Goal: Task Accomplishment & Management: Complete application form

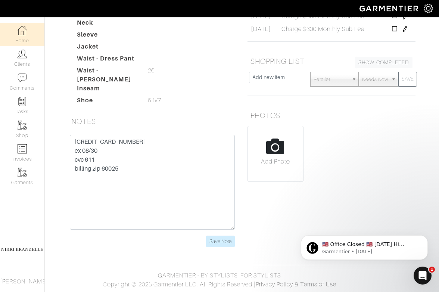
click at [27, 24] on link "Home" at bounding box center [22, 35] width 44 height 24
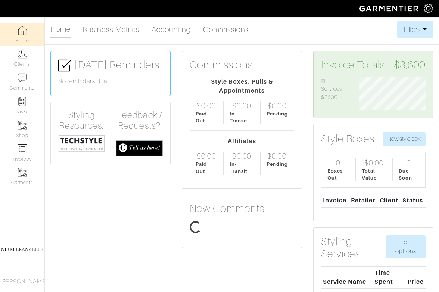
scroll to position [33, 77]
click at [239, 28] on link "Commissions" at bounding box center [226, 29] width 46 height 15
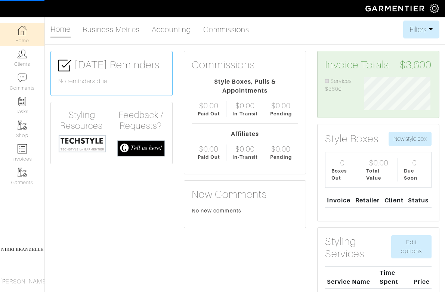
select select
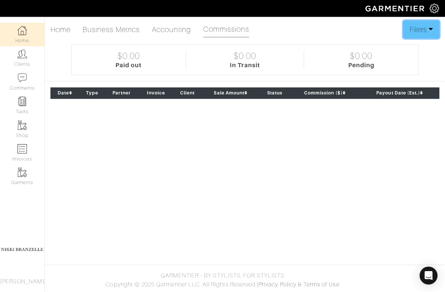
click at [421, 30] on button "Filters" at bounding box center [421, 30] width 36 height 18
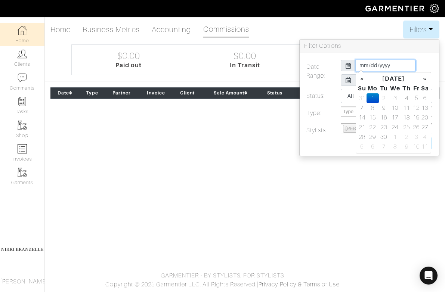
click at [362, 65] on input "2025-09-01" at bounding box center [386, 66] width 60 height 12
click at [357, 79] on th "«" at bounding box center [361, 79] width 9 height 10
click at [416, 99] on td "1" at bounding box center [416, 98] width 9 height 10
type input "2025-08-01"
click at [350, 143] on label at bounding box center [352, 143] width 103 height 12
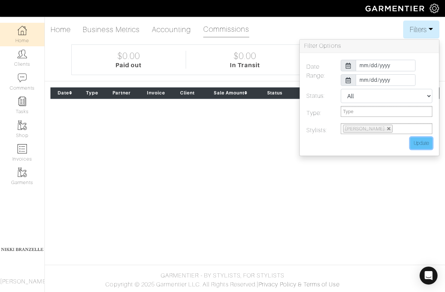
click at [425, 143] on input "Update" at bounding box center [421, 143] width 22 height 12
type input "Update"
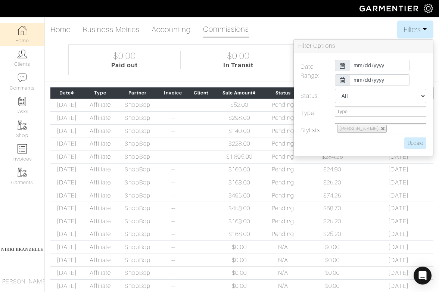
click at [266, 82] on div "Home Business Metrics Accounting Commissions Filters Filter Options Date Range:…" at bounding box center [219, 198] width 439 height 355
click at [410, 28] on button "Filters" at bounding box center [415, 30] width 36 height 18
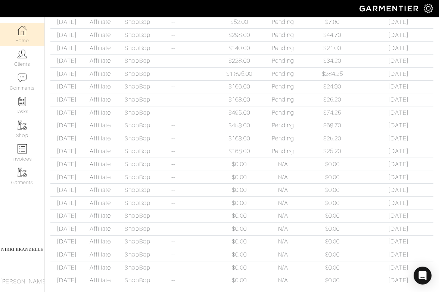
scroll to position [79, 0]
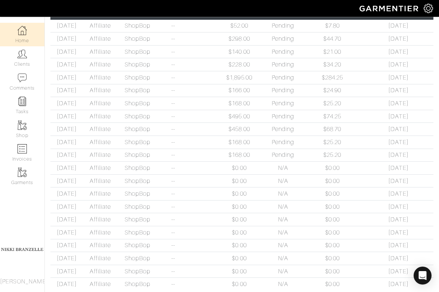
drag, startPoint x: 413, startPoint y: 167, endPoint x: 360, endPoint y: 146, distance: 57.0
click at [360, 146] on tbody "08/28/2025 Affiliate ShopBop -- $52.00 Pending $7.80 11/27/25 08/26/2025 Affili…" at bounding box center [241, 154] width 383 height 271
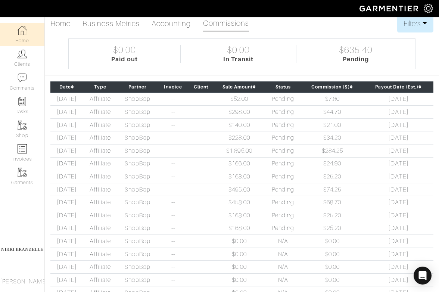
scroll to position [0, 0]
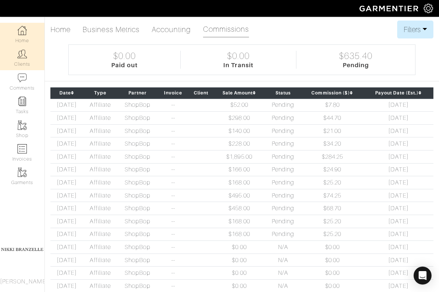
click at [27, 52] on link "Clients" at bounding box center [22, 58] width 44 height 24
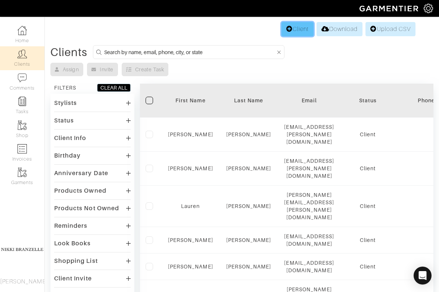
click at [291, 35] on link "Client" at bounding box center [298, 29] width 32 height 14
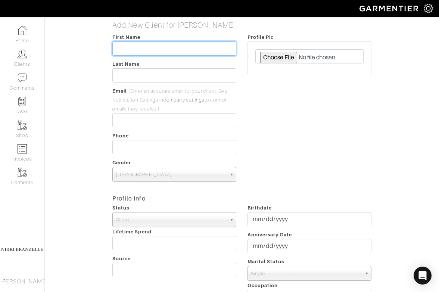
click at [173, 50] on input "text" at bounding box center [174, 48] width 124 height 14
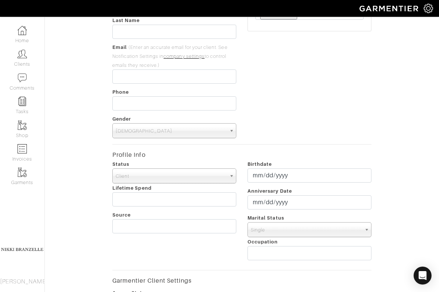
scroll to position [56, 0]
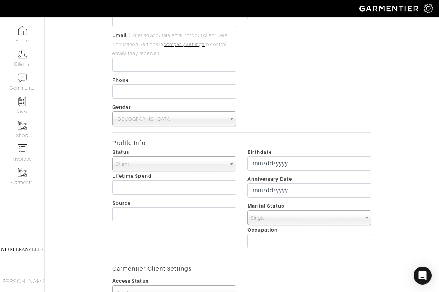
type input "Rachel"
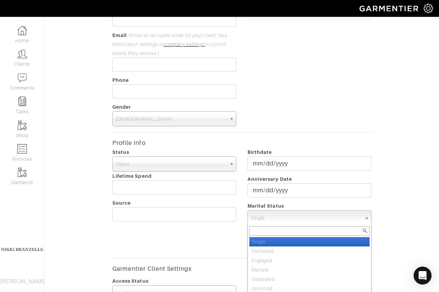
click at [266, 212] on span "Single" at bounding box center [306, 218] width 111 height 15
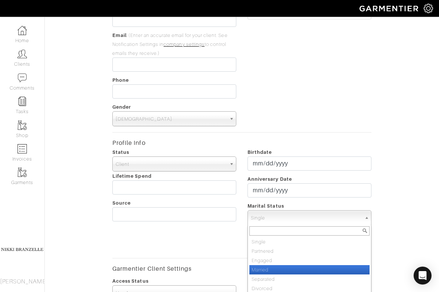
click at [264, 269] on li "Married" at bounding box center [309, 269] width 120 height 9
select select "Married"
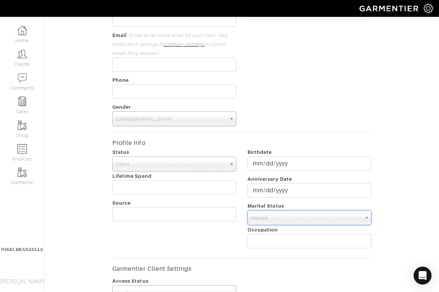
click at [273, 78] on div "Profile Pic" at bounding box center [309, 51] width 135 height 149
click at [195, 125] on span "Male" at bounding box center [171, 119] width 111 height 15
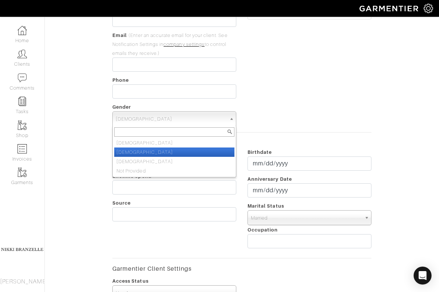
click at [192, 149] on li "Female" at bounding box center [174, 152] width 120 height 9
select select "Female"
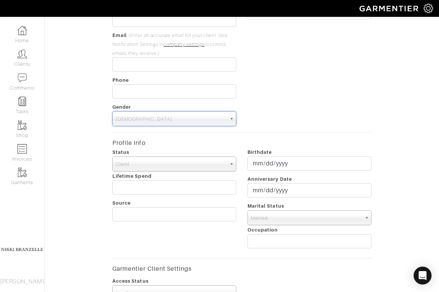
click at [286, 99] on div "Profile Pic" at bounding box center [309, 51] width 135 height 149
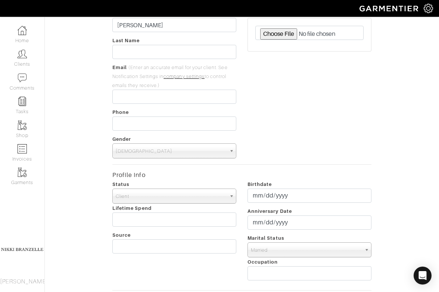
scroll to position [0, 0]
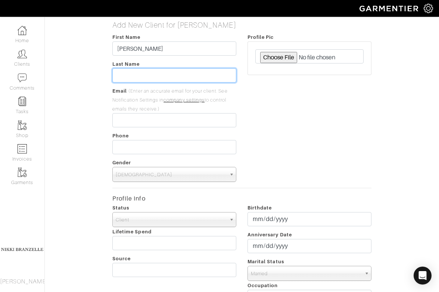
click at [136, 77] on input "text" at bounding box center [174, 75] width 124 height 14
type input "Welford"
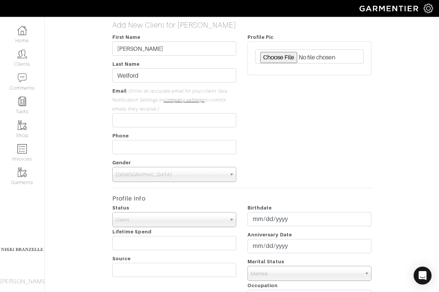
click at [264, 102] on div "Profile Pic" at bounding box center [309, 106] width 135 height 149
click at [119, 124] on input "email" at bounding box center [174, 120] width 124 height 14
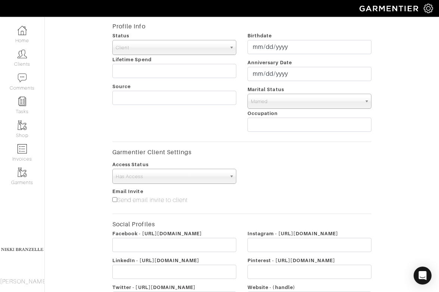
scroll to position [270, 0]
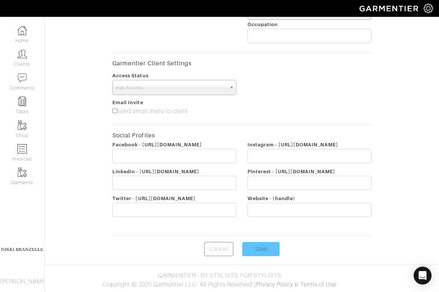
type input "[EMAIL_ADDRESS][DOMAIN_NAME]"
click at [263, 248] on input "Save" at bounding box center [260, 249] width 37 height 14
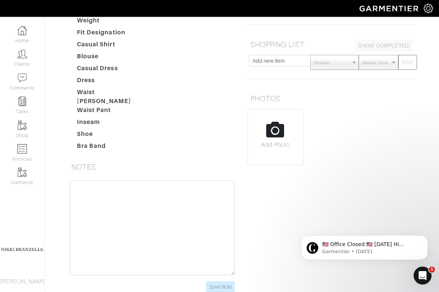
scroll to position [164, 0]
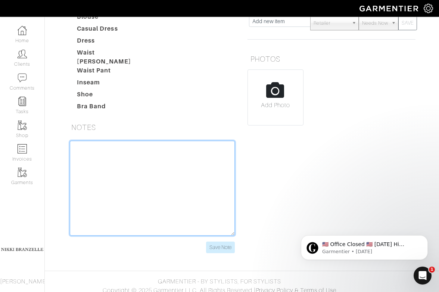
click at [137, 175] on textarea at bounding box center [152, 188] width 165 height 95
click at [190, 156] on textarea "DC - 900 lawyers -" at bounding box center [152, 188] width 165 height 95
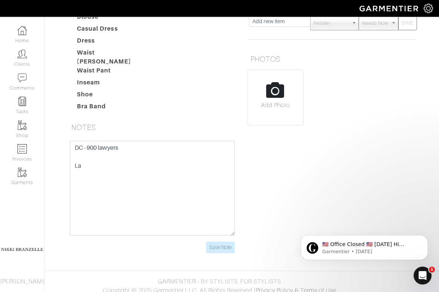
click at [202, 134] on div "NOTES" at bounding box center [152, 129] width 179 height 24
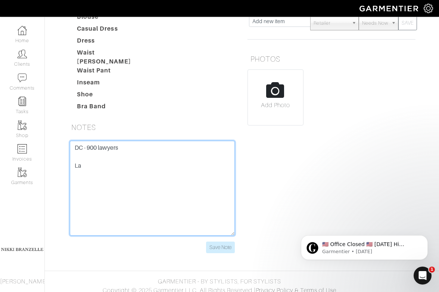
click at [88, 142] on textarea "DC - 900 lawyers La" at bounding box center [152, 188] width 165 height 95
click at [87, 143] on textarea "DC - lawfirm of 900 lawyers La" at bounding box center [152, 188] width 165 height 95
click at [104, 173] on textarea "DC - @ lawfirm of 900 lawyers La" at bounding box center [152, 188] width 165 height 95
click at [172, 161] on textarea "DC - @ lawfirm of 900 lawyers junior partner, 38, aviation lawyer aitline regul…" at bounding box center [152, 188] width 165 height 95
click at [223, 179] on textarea "DC - @ lawfirm of 900 lawyers junior partner, 38, aviation lawyer airline regul…" at bounding box center [152, 188] width 165 height 95
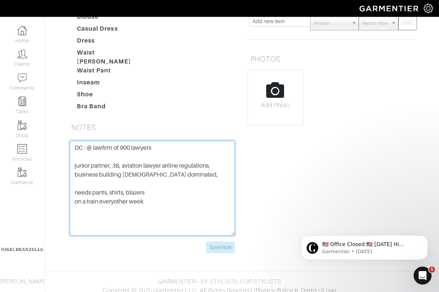
click at [115, 196] on textarea "DC - @ lawfirm of 900 lawyers junior partner, 38, aviation lawyer airline regul…" at bounding box center [152, 188] width 165 height 95
click at [173, 197] on textarea "DC - @ lawfirm of 900 lawyers junior partner, 38, aviation lawyer airline regul…" at bounding box center [152, 188] width 165 height 95
click at [150, 198] on textarea "DC - @ lawfirm of 900 lawyers junior partner, 38, aviation lawyer airline regul…" at bounding box center [152, 188] width 165 height 95
click at [206, 198] on textarea "DC - @ lawfirm of 900 lawyers junior partner, 38, aviation lawyer airline regul…" at bounding box center [152, 188] width 165 height 95
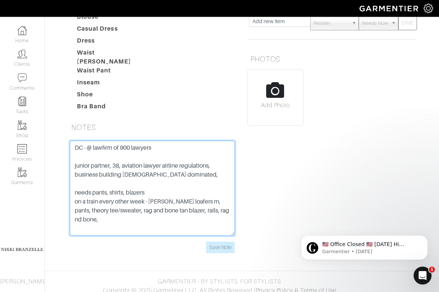
click at [217, 203] on textarea "DC - @ lawfirm of 900 lawyers junior partner, 38, aviation lawyer airline regul…" at bounding box center [152, 188] width 165 height 95
click at [207, 214] on textarea "DC - @ lawfirm of 900 lawyers junior partner, 38, aviation lawyer airline regul…" at bounding box center [152, 188] width 165 height 95
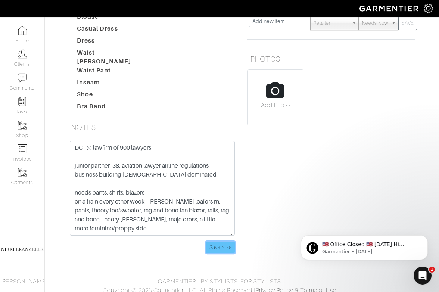
click at [216, 242] on input "Save Note" at bounding box center [220, 248] width 29 height 12
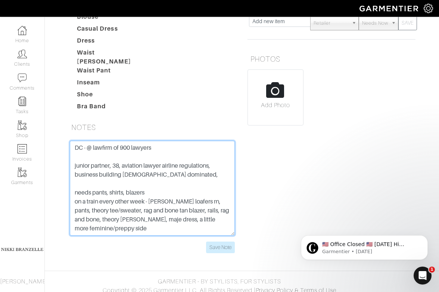
click at [204, 226] on textarea "DC - @ lawfirm of 900 lawyers junior partner, 38, aviation lawyer airline regul…" at bounding box center [152, 188] width 165 height 95
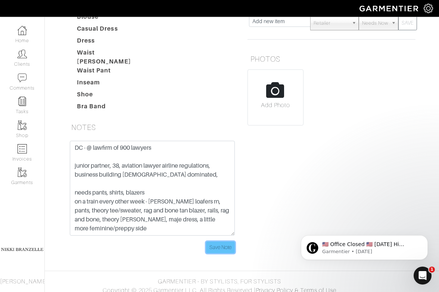
click at [218, 244] on input "Save Note" at bounding box center [220, 248] width 29 height 12
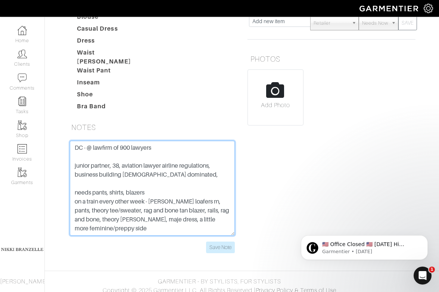
click at [189, 222] on textarea "DC - @ lawfirm of 900 lawyers junior partner, 38, aviation lawyer airline regul…" at bounding box center [152, 188] width 165 height 95
click at [165, 204] on textarea "DC - @ lawfirm of 900 lawyers junior partner, 38, aviation lawyer airline regul…" at bounding box center [152, 188] width 165 height 95
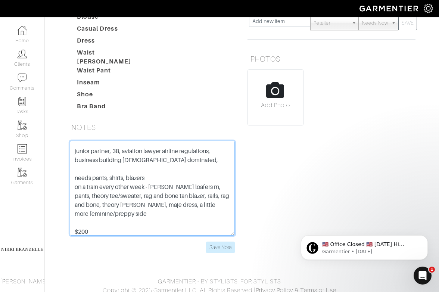
click at [161, 217] on textarea "DC - @ lawfirm of 900 lawyers junior partner, 38, aviation lawyer airline regul…" at bounding box center [152, 188] width 165 height 95
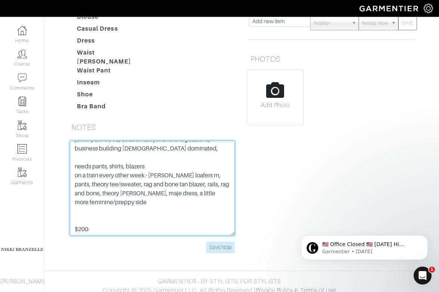
scroll to position [27, 0]
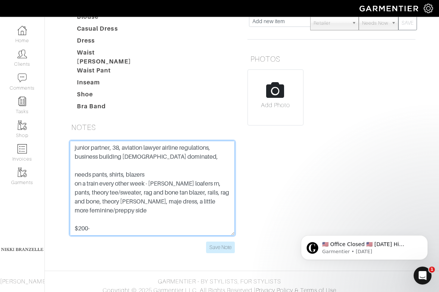
click at [86, 213] on textarea "DC - @ lawfirm of 900 lawyers junior partner, 38, aviation lawyer airline regul…" at bounding box center [152, 188] width 165 height 95
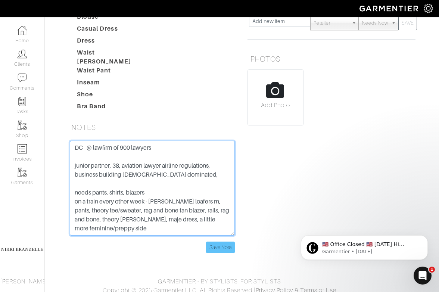
type textarea "DC - @ lawfirm of 900 lawyers junior partner, 38, aviation lawyer airline regul…"
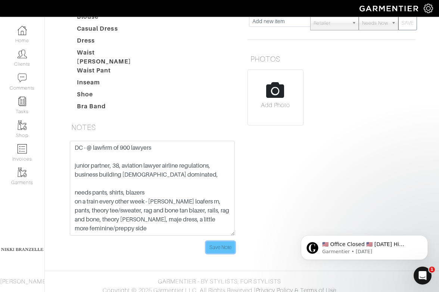
click at [220, 242] on input "Save Note" at bounding box center [220, 248] width 29 height 12
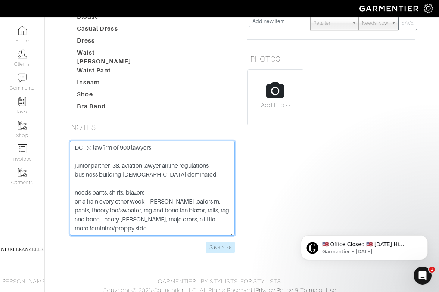
click at [109, 215] on textarea "DC - @ lawfirm of 900 lawyers junior partner, 38, aviation lawyer airline regul…" at bounding box center [152, 188] width 165 height 95
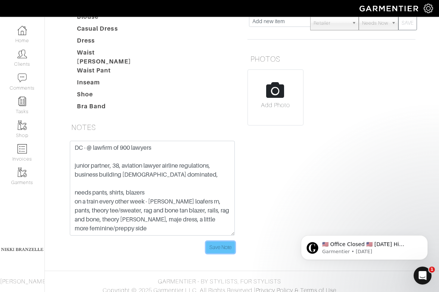
click at [226, 242] on input "Save Note" at bounding box center [220, 248] width 29 height 12
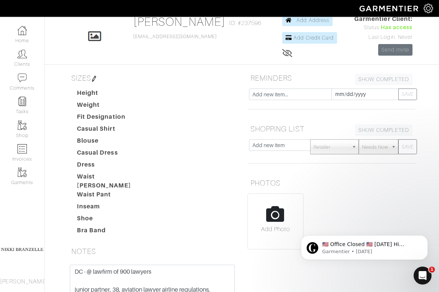
scroll to position [0, 0]
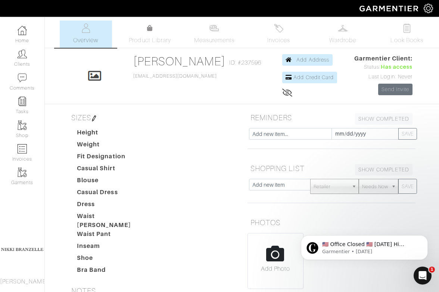
click at [96, 118] on img at bounding box center [94, 118] width 6 height 6
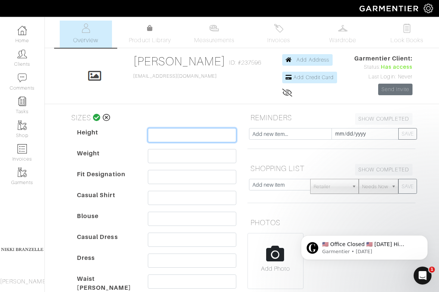
click at [209, 139] on input "text" at bounding box center [192, 135] width 89 height 14
type input "5'3"
click at [219, 117] on h5 "SIZES" at bounding box center [152, 117] width 168 height 15
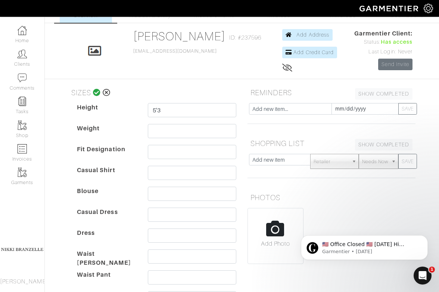
scroll to position [28, 0]
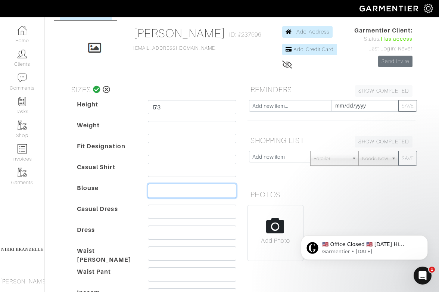
click at [177, 189] on input "text" at bounding box center [192, 191] width 89 height 14
click at [63, 193] on div "SIZES Height 5'3 Weight Fit Designation Casual Shirt Blouse small Casual Dress …" at bounding box center [152, 216] width 179 height 269
click at [207, 191] on input "small" at bounding box center [192, 191] width 89 height 14
click at [66, 205] on div "SIZES Height 5'3 Weight Fit Designation Casual Shirt Blouse small Casual Dress …" at bounding box center [152, 216] width 179 height 269
click at [183, 189] on input "small" at bounding box center [192, 191] width 89 height 14
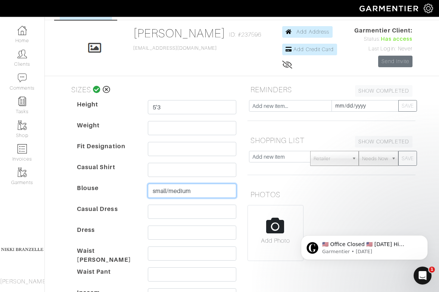
type input "small/medium"
click at [57, 177] on div "Rachel Welford Overview Overview Measurements Product Library Invoices Wardrobe…" at bounding box center [219, 246] width 439 height 507
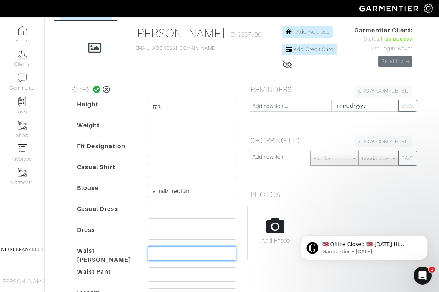
click at [195, 253] on input "text" at bounding box center [192, 253] width 89 height 14
type input "29 jeans"
click at [241, 234] on dd at bounding box center [192, 235] width 100 height 18
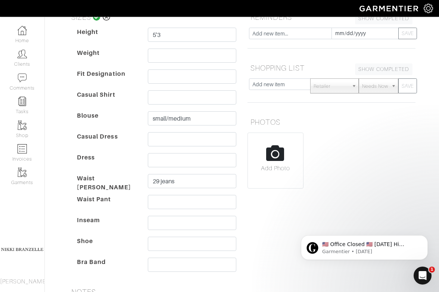
scroll to position [100, 0]
click at [164, 239] on input "text" at bounding box center [192, 244] width 89 height 14
type input "8.5"
click at [55, 234] on div "Rachel Welford Overview Overview Measurements Product Library Invoices Wardrobe…" at bounding box center [219, 173] width 439 height 507
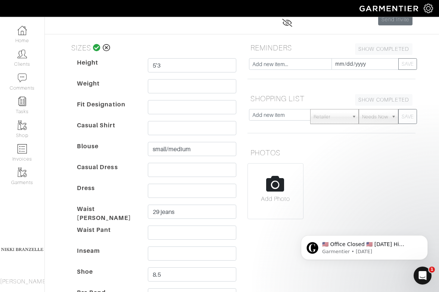
scroll to position [54, 0]
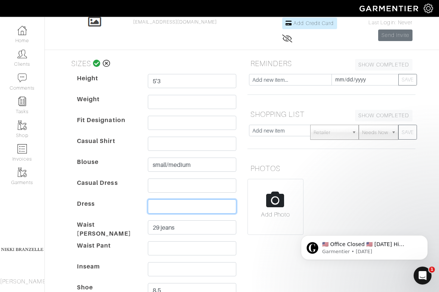
click at [193, 201] on input "text" at bounding box center [192, 206] width 89 height 14
click at [239, 180] on dd at bounding box center [192, 188] width 100 height 18
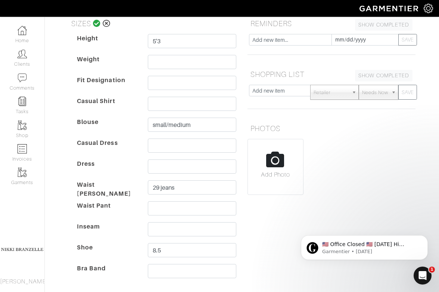
scroll to position [93, 0]
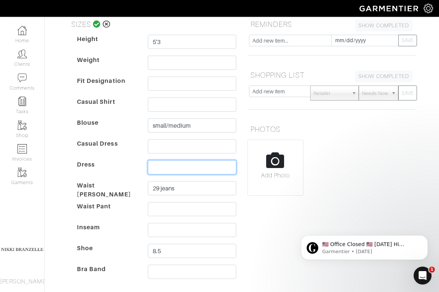
click at [167, 168] on input "text" at bounding box center [192, 167] width 89 height 14
click at [124, 162] on dt "Dress" at bounding box center [106, 170] width 71 height 21
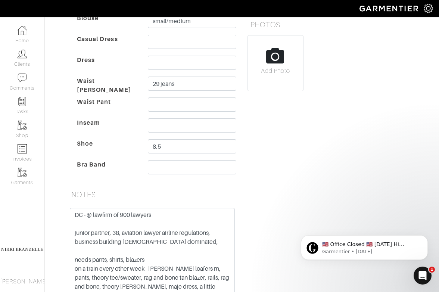
scroll to position [271, 0]
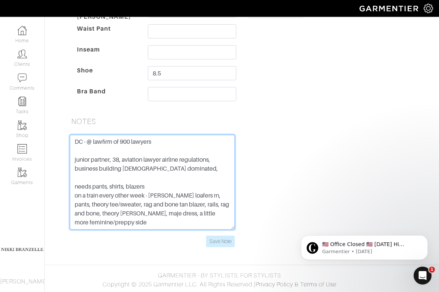
click at [195, 214] on textarea "DC - @ lawfirm of 900 lawyers junior partner, 38, aviation lawyer airline regul…" at bounding box center [152, 182] width 165 height 95
click at [74, 145] on textarea "DC - @ lawfirm of 900 lawyers junior partner, 38, aviation lawyer airline regul…" at bounding box center [152, 182] width 165 height 95
click at [83, 170] on textarea "DC - @ lawfirm of 900 lawyers junior partner, 38, aviation lawyer airline regul…" at bounding box center [152, 182] width 165 height 95
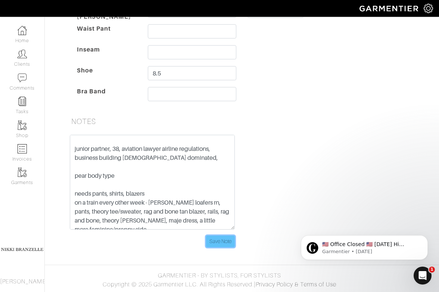
click at [219, 242] on input "Save Note" at bounding box center [220, 242] width 29 height 12
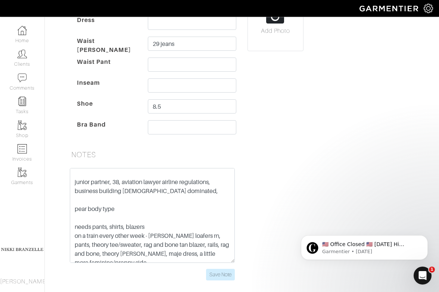
scroll to position [0, 0]
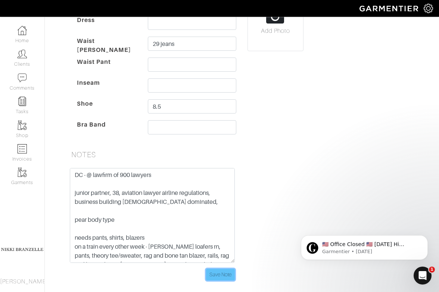
click at [222, 272] on input "Save Note" at bounding box center [220, 275] width 29 height 12
click at [258, 176] on div "REMINDERS SHOW COMPLETED SHOW INCOMPLETE 2025-09-02 SAVE SHOPPING LIST SHOW COM…" at bounding box center [331, 80] width 179 height 417
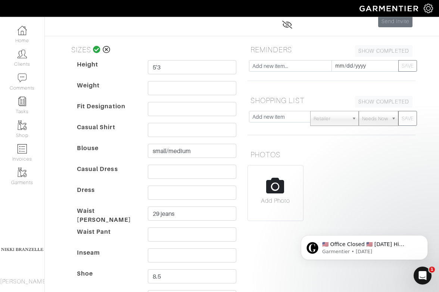
click at [97, 49] on icon at bounding box center [97, 49] width 8 height 7
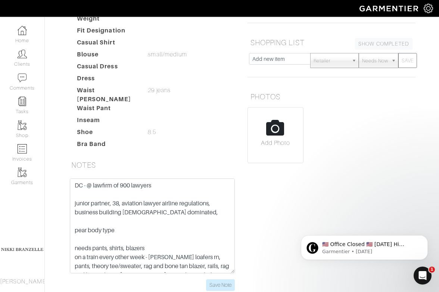
scroll to position [164, 0]
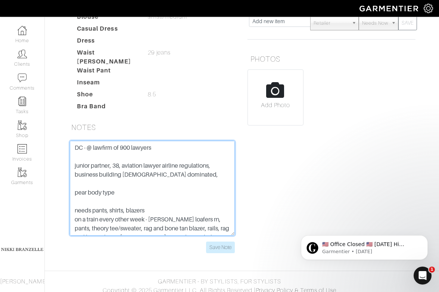
click at [157, 201] on textarea "DC - @ lawfirm of 900 lawyers junior partner, 38, aviation lawyer airline regul…" at bounding box center [152, 188] width 165 height 95
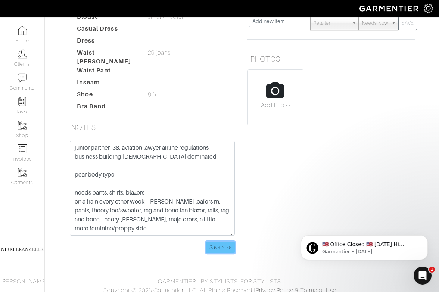
click at [224, 242] on input "Save Note" at bounding box center [220, 248] width 29 height 12
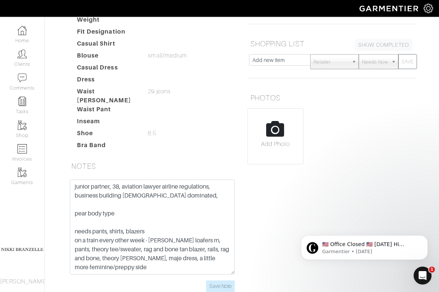
scroll to position [164, 0]
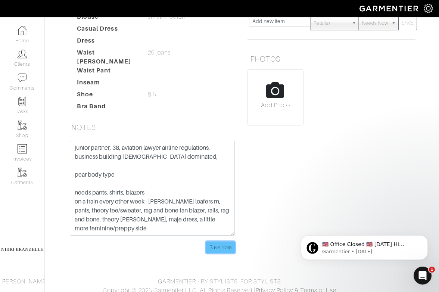
click at [215, 242] on input "Save Note" at bounding box center [220, 248] width 29 height 12
click at [237, 102] on dd at bounding box center [192, 106] width 100 height 9
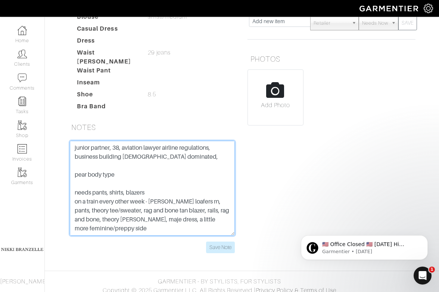
click at [145, 202] on textarea "DC - @ lawfirm of 900 lawyers junior partner, 38, aviation lawyer airline regul…" at bounding box center [152, 188] width 165 height 95
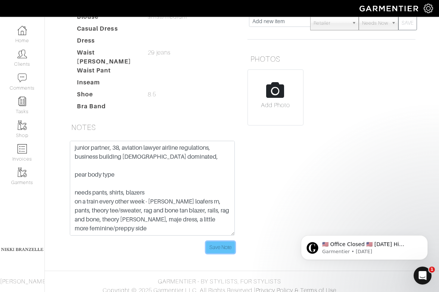
click at [222, 242] on input "Save Note" at bounding box center [220, 248] width 29 height 12
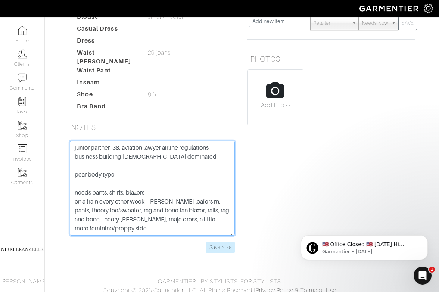
click at [193, 216] on textarea "DC - @ lawfirm of 900 lawyers junior partner, 38, aviation lawyer airline regul…" at bounding box center [152, 188] width 165 height 95
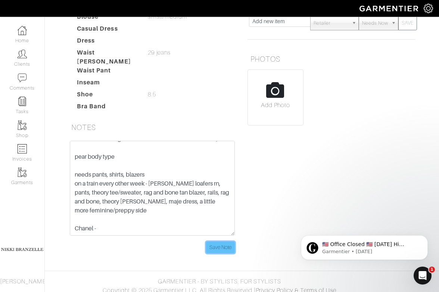
click at [215, 243] on input "Save Note" at bounding box center [220, 248] width 29 height 12
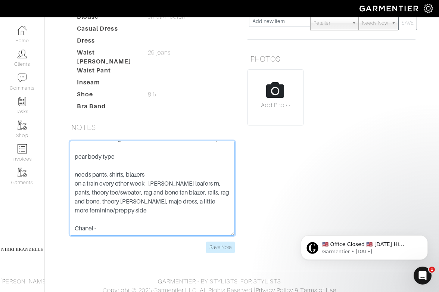
click at [144, 213] on textarea "DC - @ lawfirm of 900 lawyers junior partner, 38, aviation lawyer airline regul…" at bounding box center [152, 188] width 165 height 95
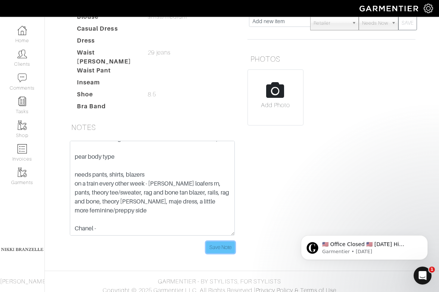
click at [229, 244] on input "Save Note" at bounding box center [220, 248] width 29 height 12
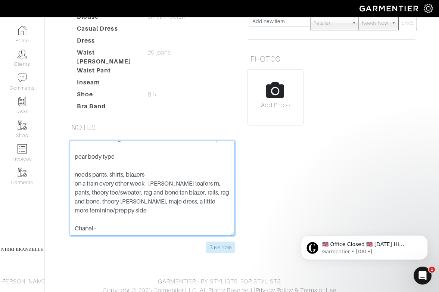
click at [152, 211] on textarea "DC - @ lawfirm of 900 lawyers junior partner, 38, aviation lawyer airline regul…" at bounding box center [152, 188] width 165 height 95
type textarea "DC - @ lawfirm of 900 lawyers junior partner, 38, aviation lawyer airline regul…"
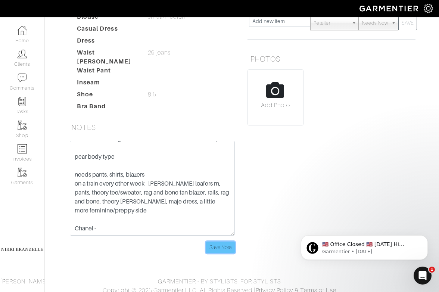
click at [226, 242] on input "Save Note" at bounding box center [220, 248] width 29 height 12
click at [224, 246] on input "Save Note" at bounding box center [220, 248] width 29 height 12
click at [218, 242] on input "Save Note" at bounding box center [220, 248] width 29 height 12
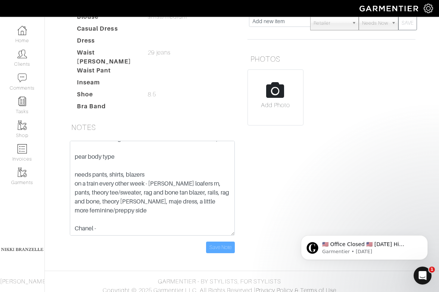
scroll to position [0, 0]
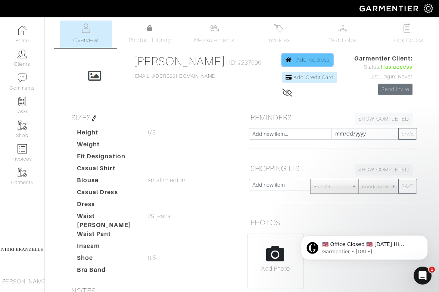
click at [307, 60] on span "Add Address" at bounding box center [313, 60] width 33 height 6
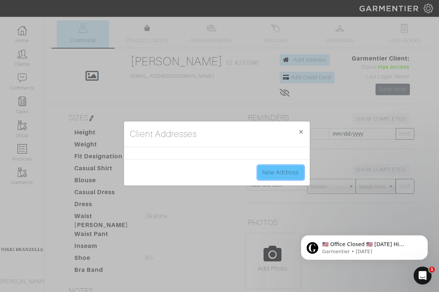
click at [264, 174] on link "New Address" at bounding box center [281, 172] width 46 height 14
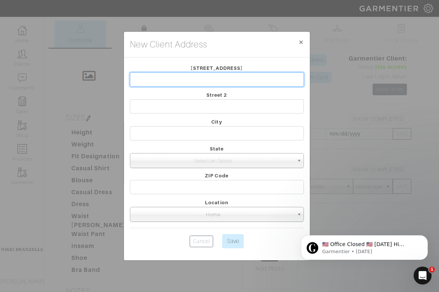
click at [197, 76] on input "text" at bounding box center [217, 79] width 174 height 14
type input "[STREET_ADDRESS]"
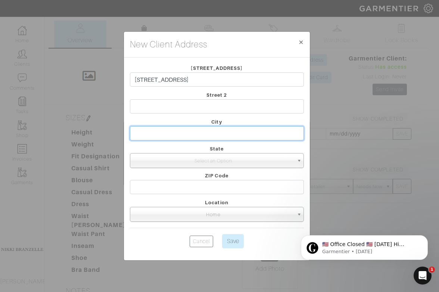
click at [189, 134] on input "text" at bounding box center [217, 133] width 174 height 14
click at [202, 165] on span "Select an Option" at bounding box center [213, 161] width 161 height 15
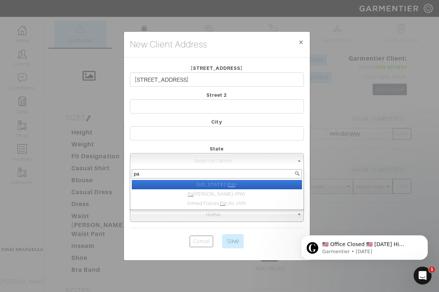
type input "pa"
click at [214, 184] on li "Pennsylvania ( PA )" at bounding box center [217, 184] width 170 height 9
select select "39"
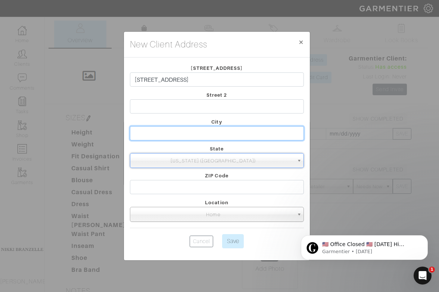
click at [225, 131] on input "text" at bounding box center [217, 133] width 174 height 14
type input "Dresher"
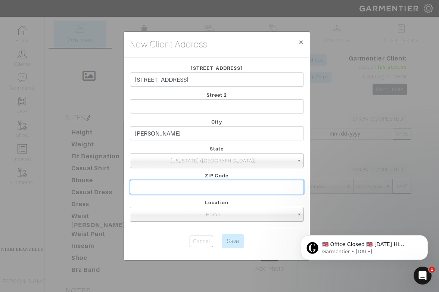
click at [227, 187] on input "text" at bounding box center [217, 187] width 174 height 14
type input "19025"
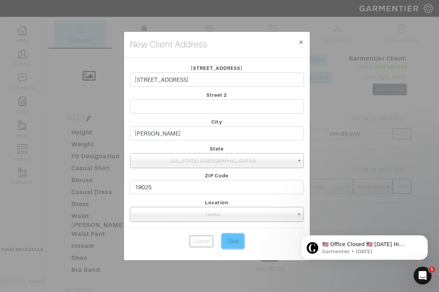
click at [238, 247] on input "Save" at bounding box center [233, 241] width 22 height 14
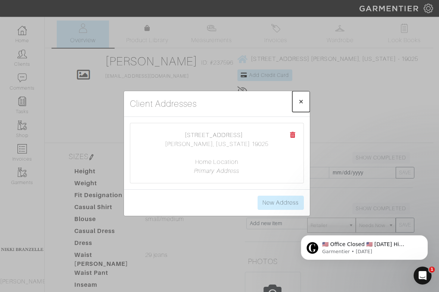
click at [299, 104] on span "×" at bounding box center [301, 101] width 6 height 10
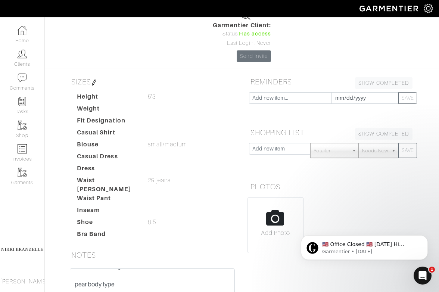
scroll to position [202, 0]
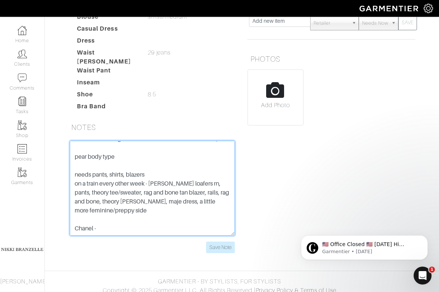
click at [123, 225] on textarea "DC - @ lawfirm of 900 lawyers junior partner, 38, aviation lawyer airline regul…" at bounding box center [152, 188] width 165 height 95
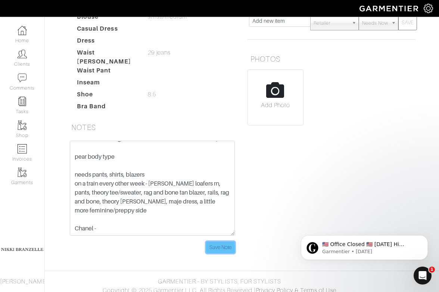
click at [220, 244] on input "Save Note" at bounding box center [220, 248] width 29 height 12
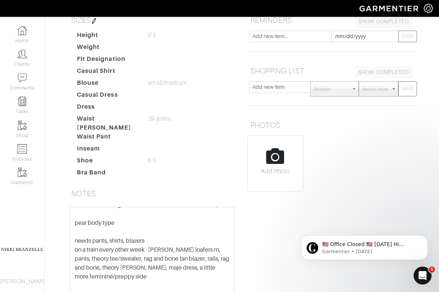
scroll to position [72, 0]
click at [98, 267] on textarea "DC - @ lawfirm of 900 lawyers junior partner, 38, aviation lawyer airline regul…" at bounding box center [152, 254] width 165 height 95
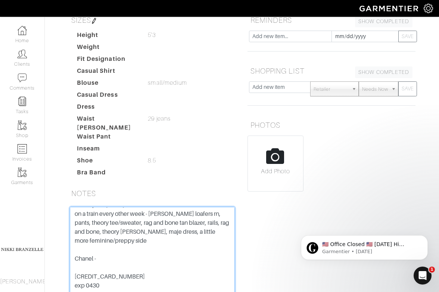
scroll to position [89, 0]
click at [79, 273] on textarea "DC - @ lawfirm of 900 lawyers junior partner, 38, aviation lawyer airline regul…" at bounding box center [152, 254] width 165 height 95
click at [77, 273] on textarea "DC - @ lawfirm of 900 lawyers junior partner, 38, aviation lawyer airline regul…" at bounding box center [152, 254] width 165 height 95
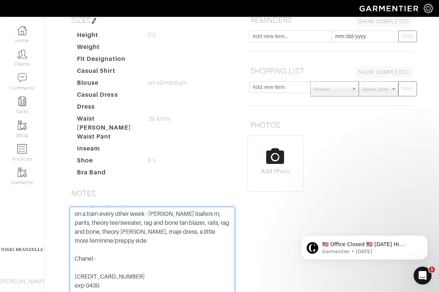
click at [126, 263] on textarea "DC - @ lawfirm of 900 lawyers junior partner, 38, aviation lawyer airline regul…" at bounding box center [152, 254] width 165 height 95
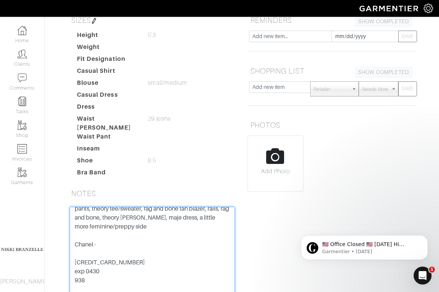
click at [127, 263] on textarea "DC - @ lawfirm of 900 lawyers junior partner, 38, aviation lawyer airline regul…" at bounding box center [152, 254] width 165 height 95
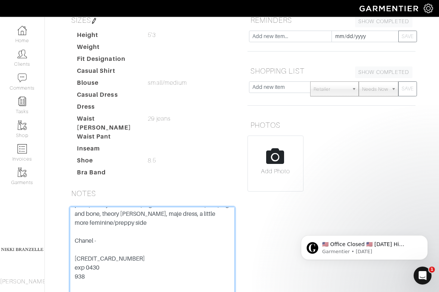
scroll to position [97, 0]
click at [85, 282] on textarea "DC - @ lawfirm of 900 lawyers junior partner, 38, aviation lawyer airline regul…" at bounding box center [152, 254] width 165 height 95
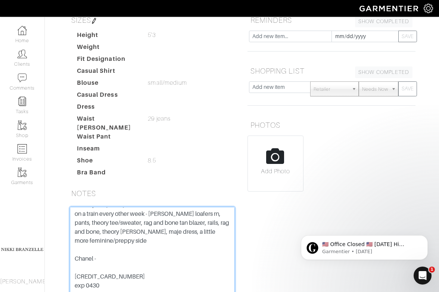
click at [82, 271] on textarea "DC - @ lawfirm of 900 lawyers junior partner, 38, aviation lawyer airline regul…" at bounding box center [152, 254] width 165 height 95
click at [94, 254] on textarea "DC - @ lawfirm of 900 lawyers junior partner, 38, aviation lawyer airline regul…" at bounding box center [152, 254] width 165 height 95
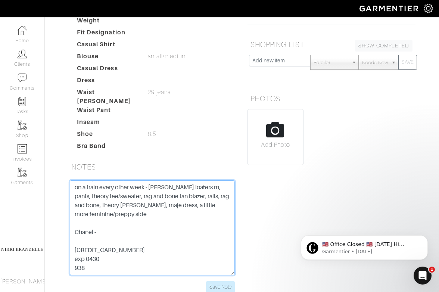
scroll to position [162, 0]
click at [94, 245] on textarea "DC - @ lawfirm of 900 lawyers junior partner, 38, aviation lawyer airline regul…" at bounding box center [152, 228] width 165 height 95
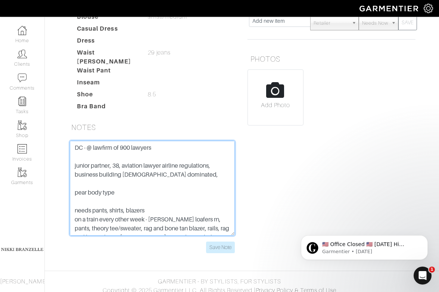
scroll to position [99, 0]
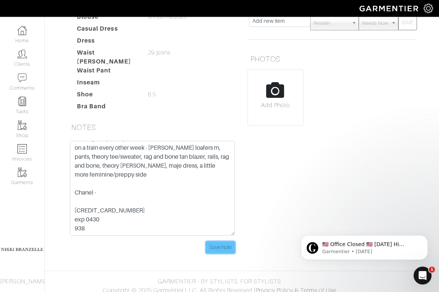
click at [230, 244] on input "Save Note" at bounding box center [220, 248] width 29 height 12
click at [220, 242] on input "Save Note" at bounding box center [220, 248] width 29 height 12
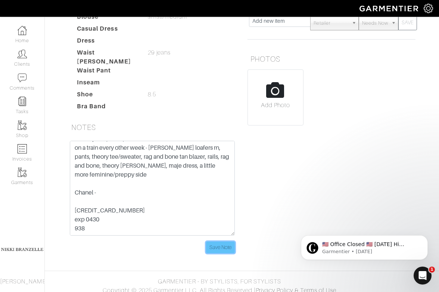
click at [220, 242] on input "Save Note" at bounding box center [220, 248] width 29 height 12
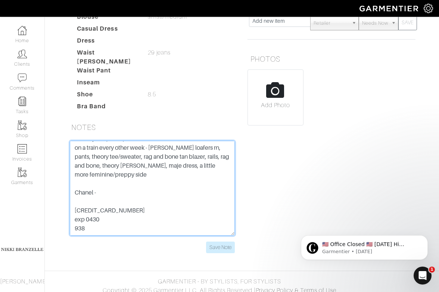
click at [163, 223] on textarea "DC - @ lawfirm of 900 lawyers junior partner, 38, aviation lawyer airline regul…" at bounding box center [152, 188] width 165 height 95
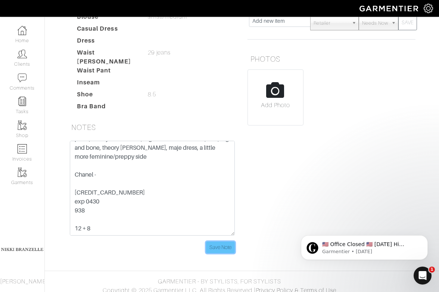
click at [221, 244] on input "Save Note" at bounding box center [220, 248] width 29 height 12
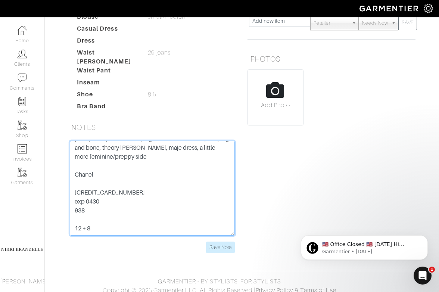
click at [112, 216] on textarea "DC - @ lawfirm of 900 lawyers junior partner, 38, aviation lawyer airline regul…" at bounding box center [152, 188] width 165 height 95
type textarea "DC - @ lawfirm of 900 lawyers junior partner, 38, aviation lawyer airline regul…"
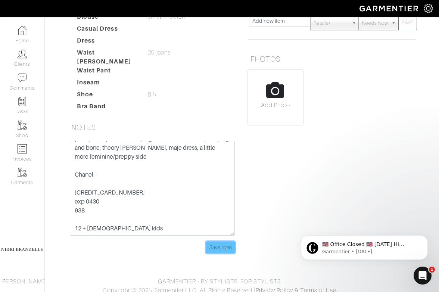
click at [223, 246] on input "Save Note" at bounding box center [220, 248] width 29 height 12
click at [226, 246] on input "Save Note" at bounding box center [220, 248] width 29 height 12
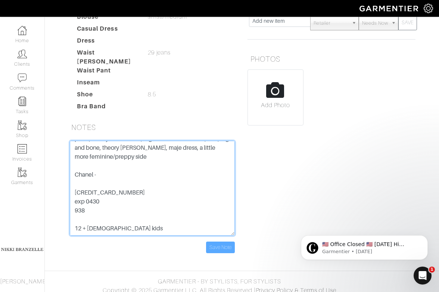
click at [97, 178] on textarea "DC - @ lawfirm of 900 lawyers junior partner, 38, aviation lawyer airline regul…" at bounding box center [152, 188] width 165 height 95
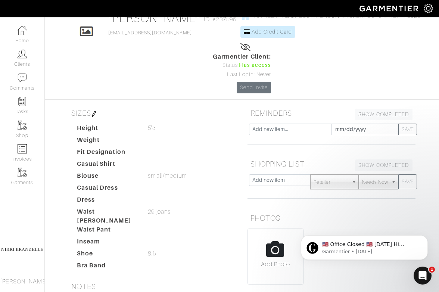
scroll to position [0, 0]
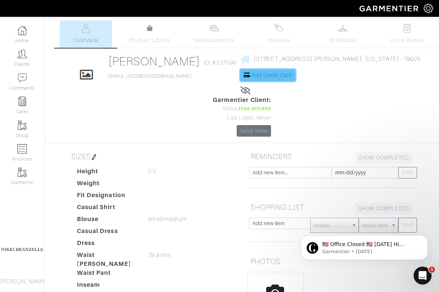
click at [295, 71] on link "Add Credit Card" at bounding box center [268, 75] width 55 height 12
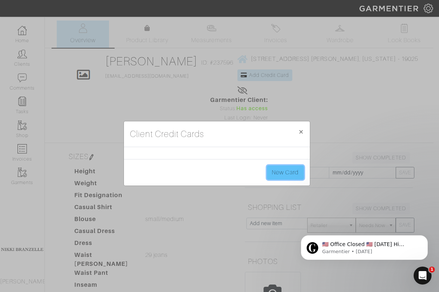
click at [294, 171] on link "New Card" at bounding box center [285, 172] width 37 height 14
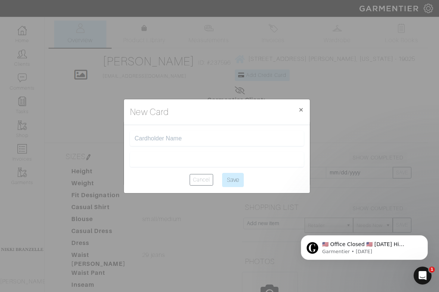
click at [171, 143] on div at bounding box center [217, 138] width 174 height 15
click at [143, 139] on input "text" at bounding box center [217, 138] width 164 height 7
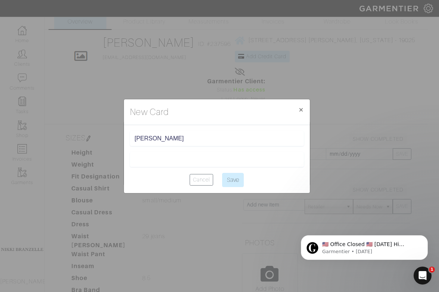
scroll to position [20, 0]
type input "[PERSON_NAME]"
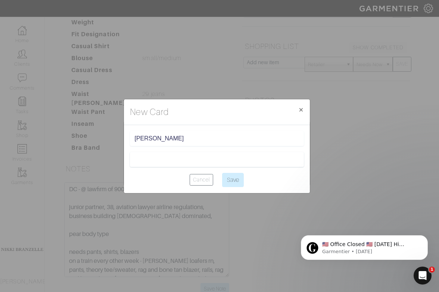
scroll to position [161, 0]
click at [68, 182] on div "New Card × Close Rachel Welford Cancel Save" at bounding box center [219, 146] width 439 height 292
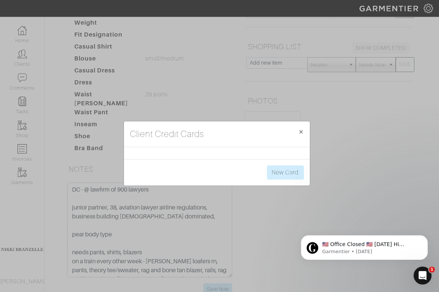
scroll to position [202, 0]
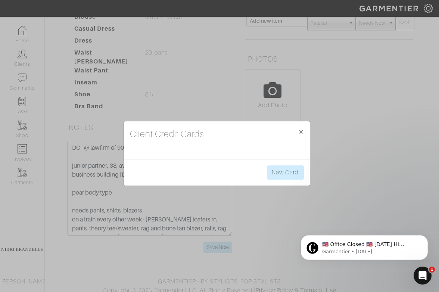
click at [121, 215] on div "Client Credit Cards × Close New Card" at bounding box center [219, 146] width 439 height 292
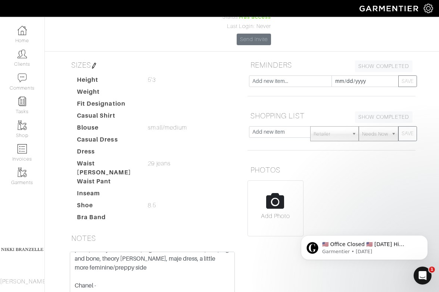
scroll to position [0, 0]
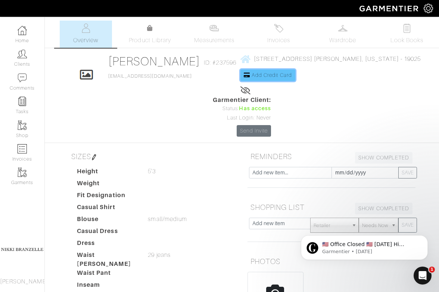
click at [293, 71] on link "Add Credit Card" at bounding box center [268, 75] width 55 height 12
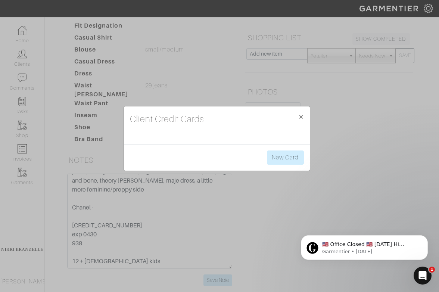
scroll to position [171, 0]
click at [293, 158] on link "New Card" at bounding box center [285, 158] width 37 height 14
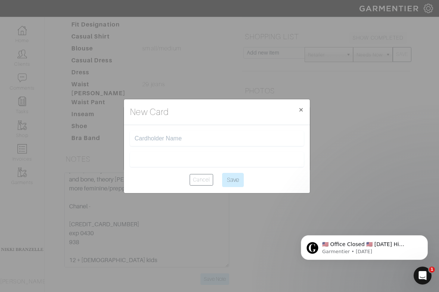
click at [154, 140] on input "text" at bounding box center [217, 138] width 164 height 7
click at [146, 139] on input "Rahcel Welford" at bounding box center [217, 138] width 164 height 7
type input "[PERSON_NAME]"
click at [151, 185] on center "Cancel Save" at bounding box center [217, 180] width 174 height 14
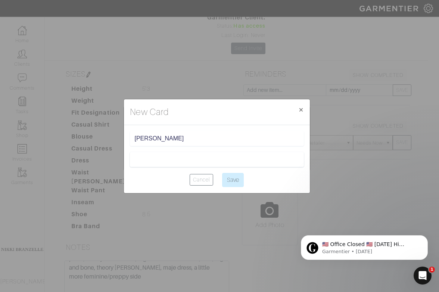
scroll to position [0, 0]
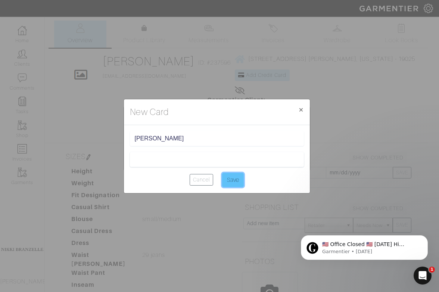
click at [239, 182] on input "Save" at bounding box center [233, 180] width 22 height 14
type input "Saving..."
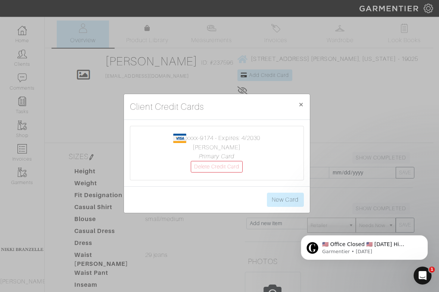
click at [364, 130] on div "Client Credit Cards × Close xxxx-9174 - Expires: 4/2030 Rachel Welford Primary …" at bounding box center [219, 146] width 439 height 292
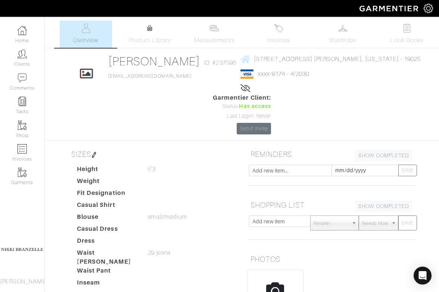
click at [276, 43] on span "Invoices" at bounding box center [278, 40] width 23 height 9
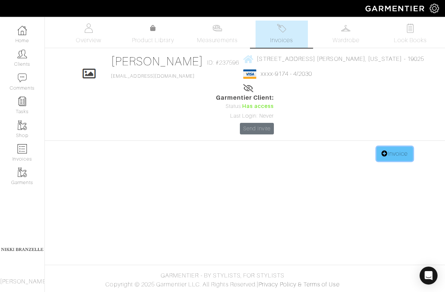
click at [404, 152] on link "Invoice" at bounding box center [394, 154] width 36 height 14
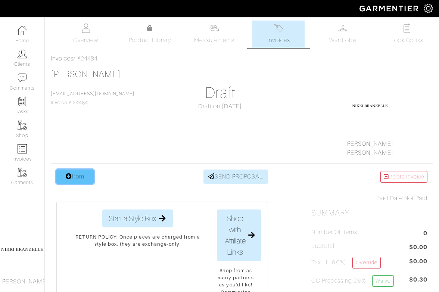
click at [73, 183] on link "Item" at bounding box center [74, 177] width 37 height 14
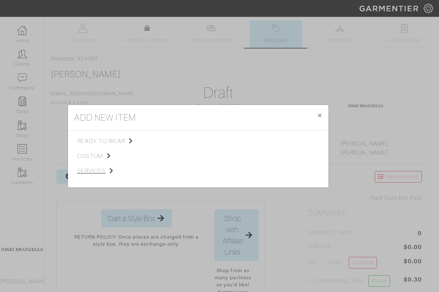
click at [93, 171] on span "services" at bounding box center [114, 171] width 75 height 9
click at [167, 142] on span "Styling Service" at bounding box center [182, 140] width 37 height 6
click at [275, 141] on link "Styling Service" at bounding box center [262, 140] width 37 height 6
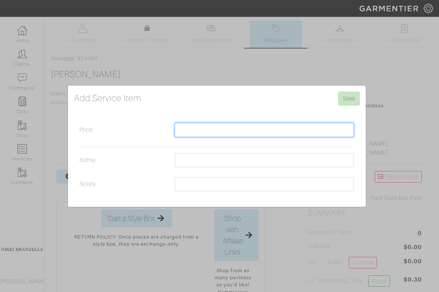
click at [242, 127] on input "Price" at bounding box center [265, 130] width 180 height 14
type input "350"
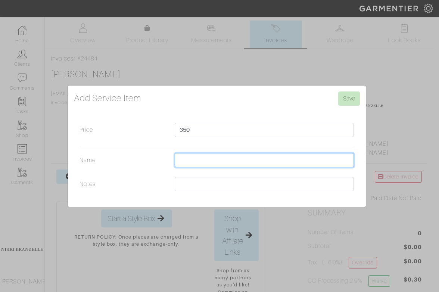
click at [231, 157] on input "Name" at bounding box center [265, 160] width 180 height 14
type input "Drop In Month"
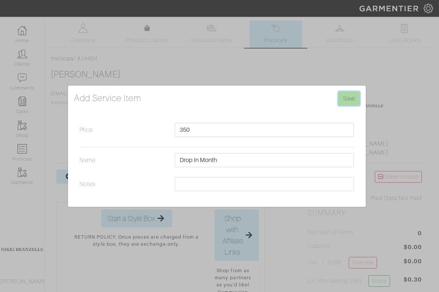
click at [358, 93] on input "Save" at bounding box center [349, 99] width 22 height 14
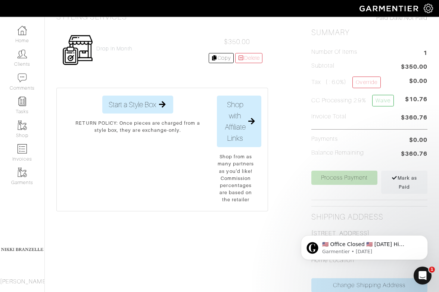
scroll to position [181, 0]
click at [357, 180] on link "Process Payment" at bounding box center [344, 177] width 66 height 14
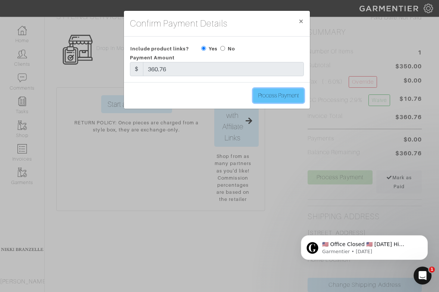
click at [285, 94] on input "Process Payment" at bounding box center [278, 96] width 51 height 14
type input "Process Payment"
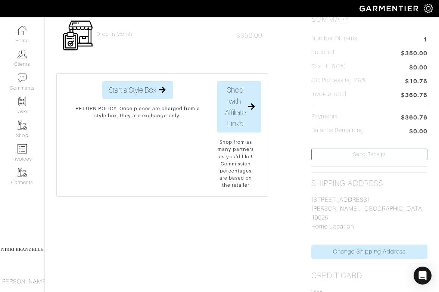
scroll to position [0, 0]
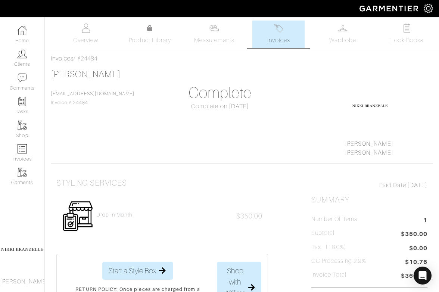
click at [78, 34] on link "Overview" at bounding box center [86, 34] width 52 height 27
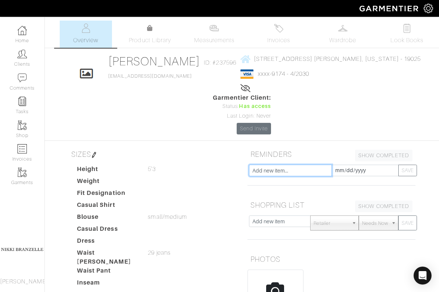
click at [313, 168] on input "text" at bounding box center [290, 171] width 83 height 12
type input "Charge $300 Monthly Sub Fee? On regular roster?"
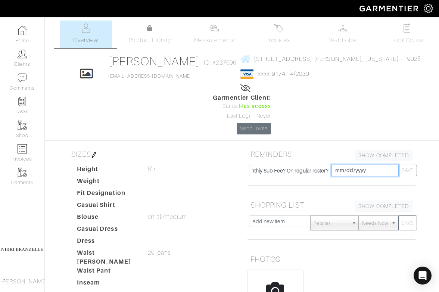
click at [340, 170] on input "[DATE]" at bounding box center [365, 171] width 67 height 12
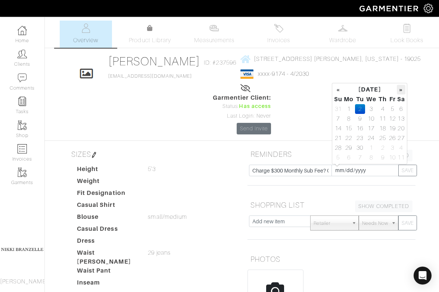
click at [403, 88] on th "»" at bounding box center [401, 90] width 9 height 10
click at [374, 109] on td "1" at bounding box center [371, 109] width 13 height 10
type input "[DATE]"
click at [411, 169] on button "SAVE" at bounding box center [408, 171] width 19 height 12
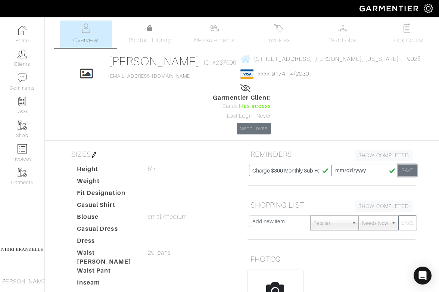
type input "[DATE]"
